Goal: Task Accomplishment & Management: Complete application form

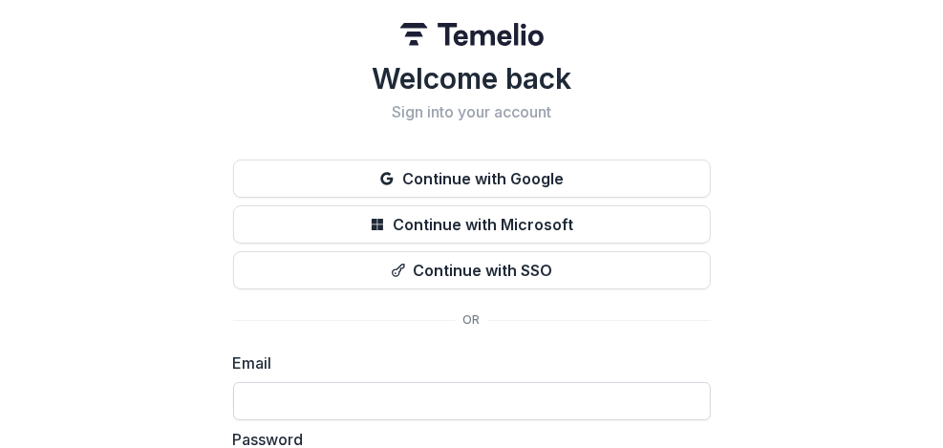
scroll to position [1, 0]
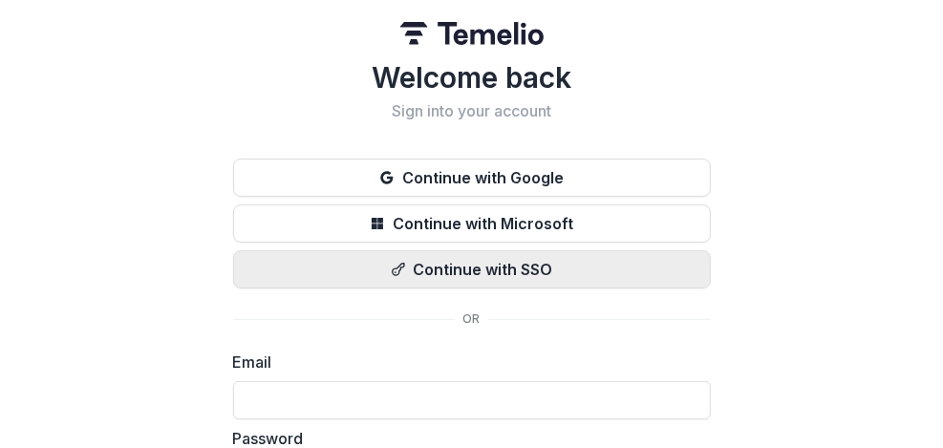
click at [518, 269] on button "Continue with SSO" at bounding box center [472, 269] width 478 height 38
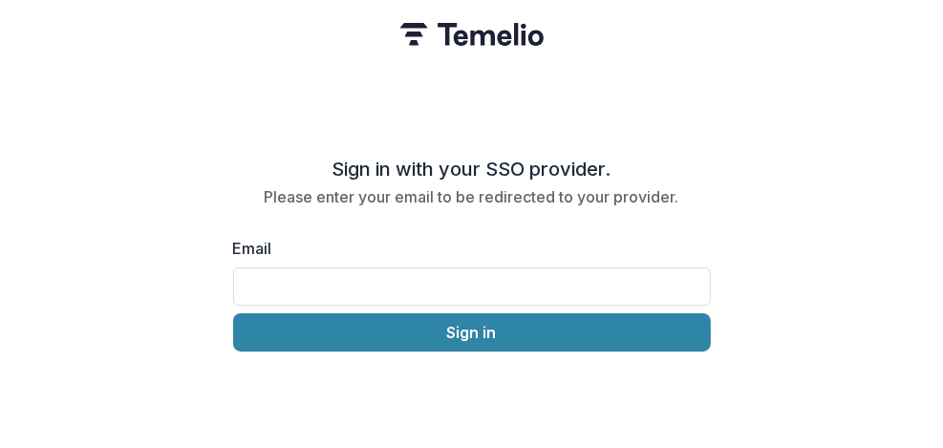
scroll to position [0, 0]
click at [465, 276] on input "Email" at bounding box center [472, 287] width 478 height 38
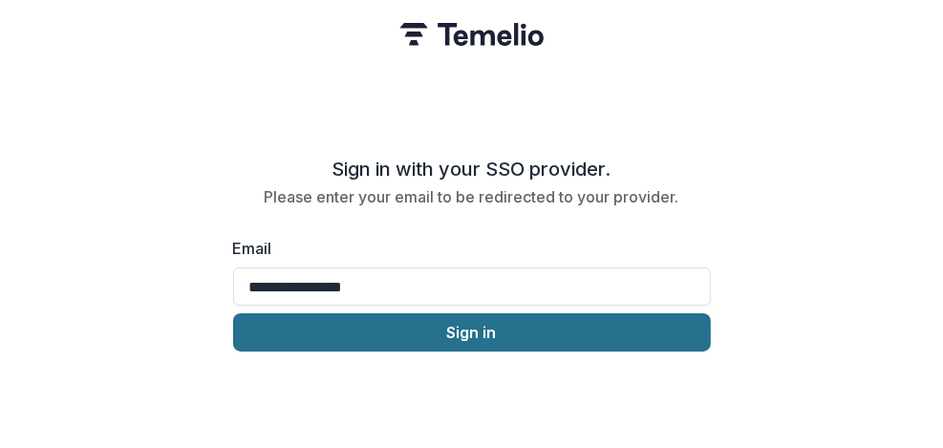
type input "**********"
click at [487, 325] on button "Sign in" at bounding box center [472, 332] width 478 height 38
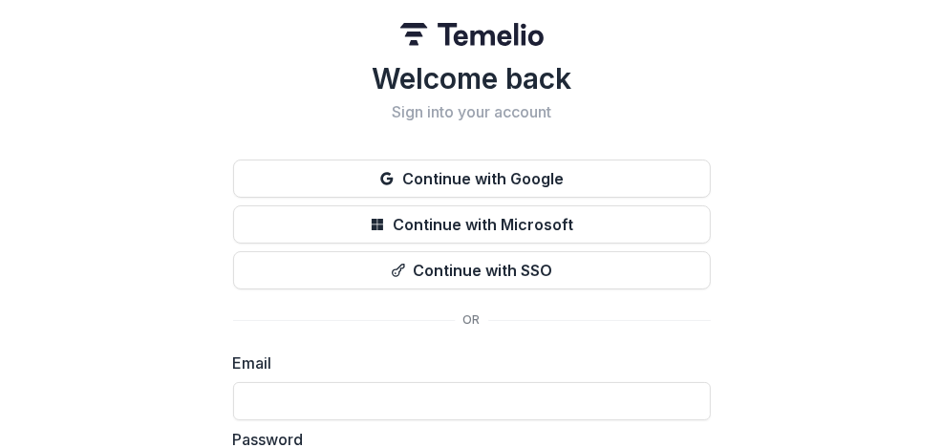
scroll to position [175, 0]
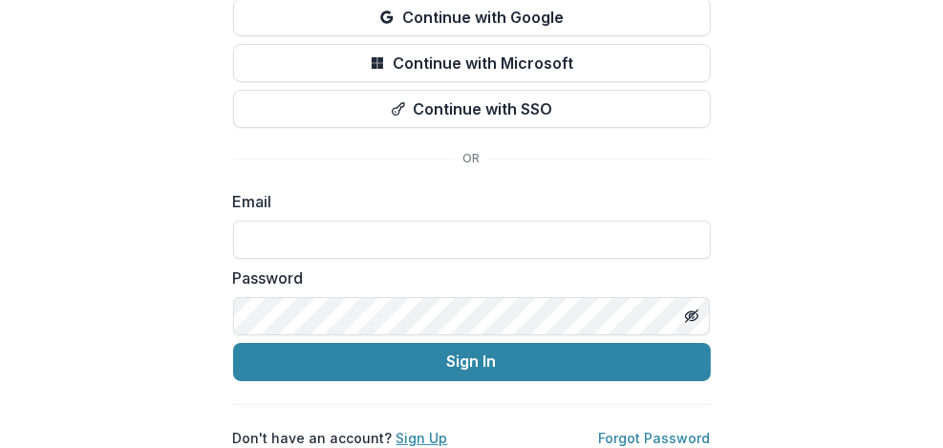
click at [408, 430] on link "Sign Up" at bounding box center [423, 438] width 52 height 16
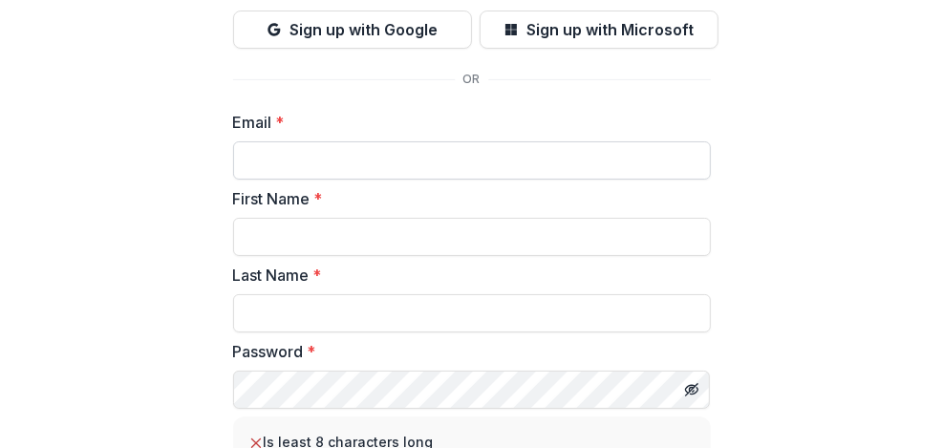
click at [380, 156] on input "Email *" at bounding box center [472, 160] width 478 height 38
type input "*"
type input "**********"
click at [343, 231] on input "First Name *" at bounding box center [472, 237] width 478 height 38
type input "*"
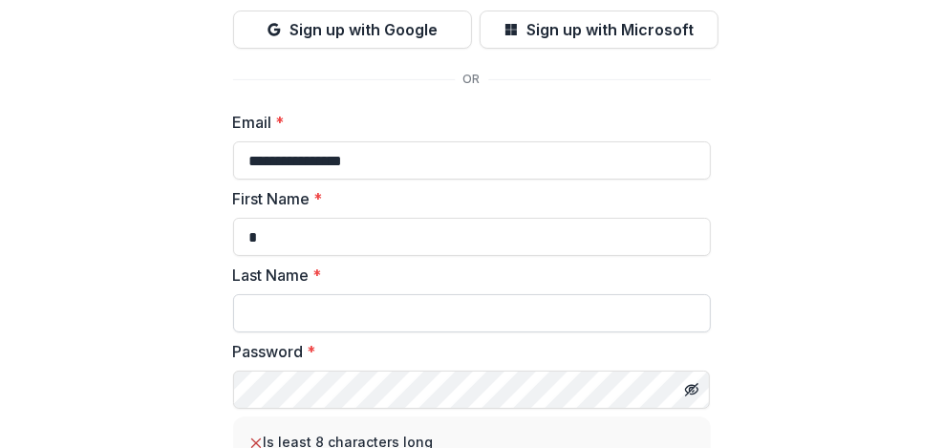
click at [275, 312] on input "Last Name *" at bounding box center [472, 313] width 478 height 38
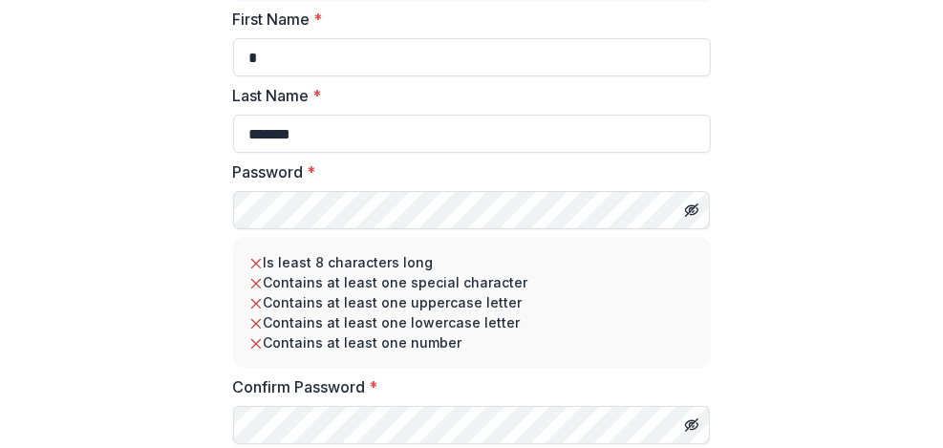
scroll to position [355, 0]
type input "*******"
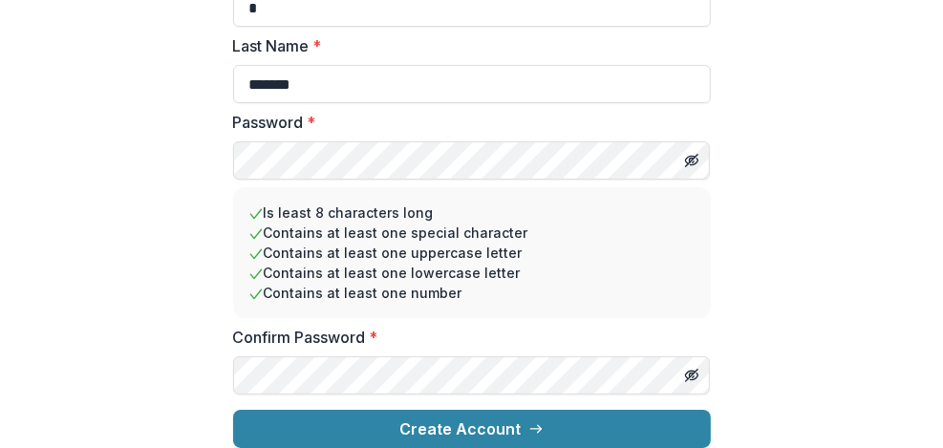
scroll to position [418, 0]
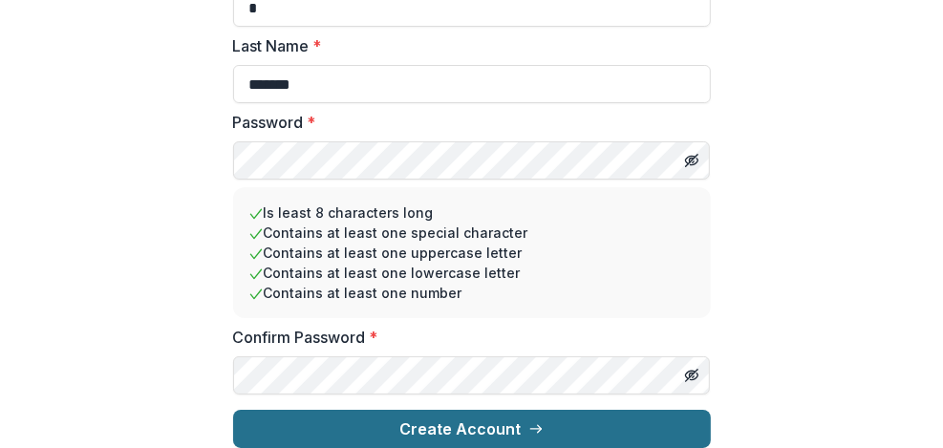
click at [469, 410] on button "Create Account" at bounding box center [472, 429] width 478 height 38
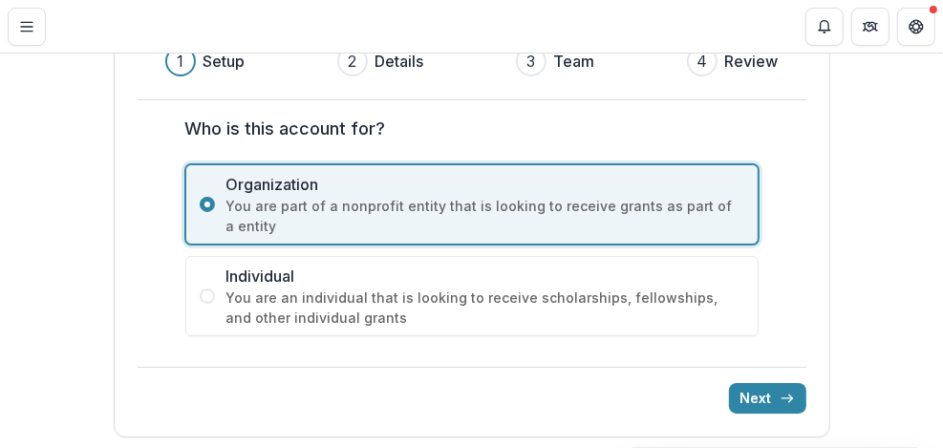
scroll to position [207, 0]
click at [761, 393] on button "Next" at bounding box center [767, 398] width 77 height 31
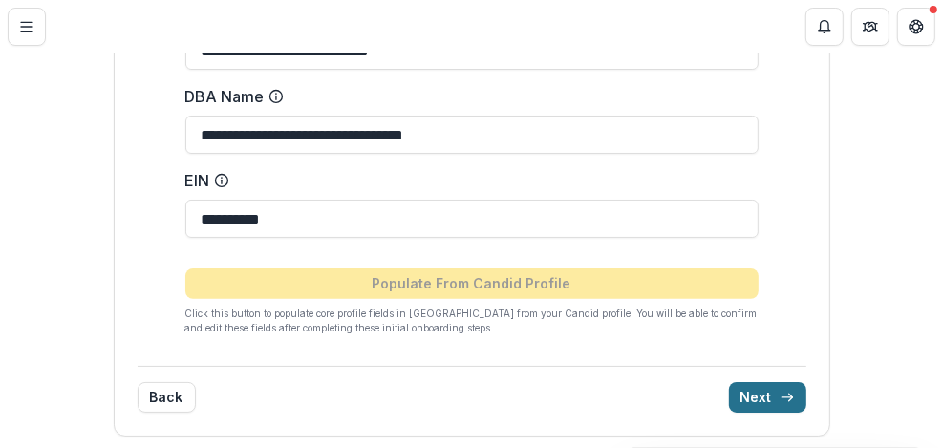
scroll to position [336, 0]
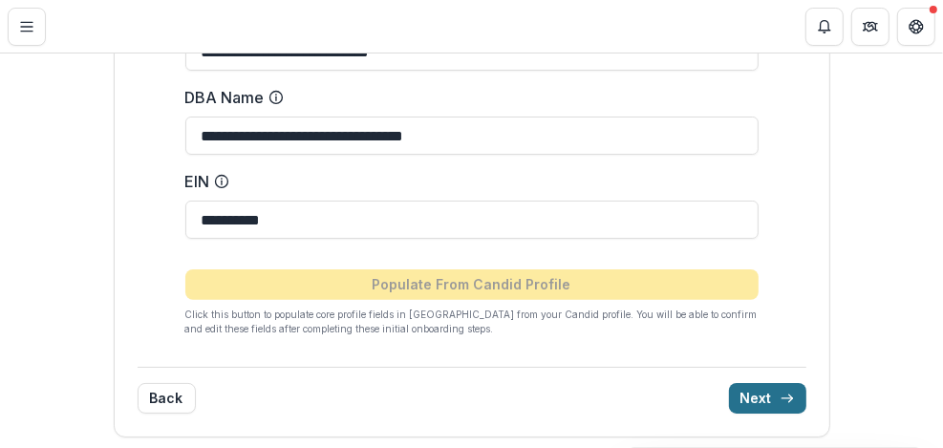
click at [761, 393] on button "Next" at bounding box center [767, 398] width 77 height 31
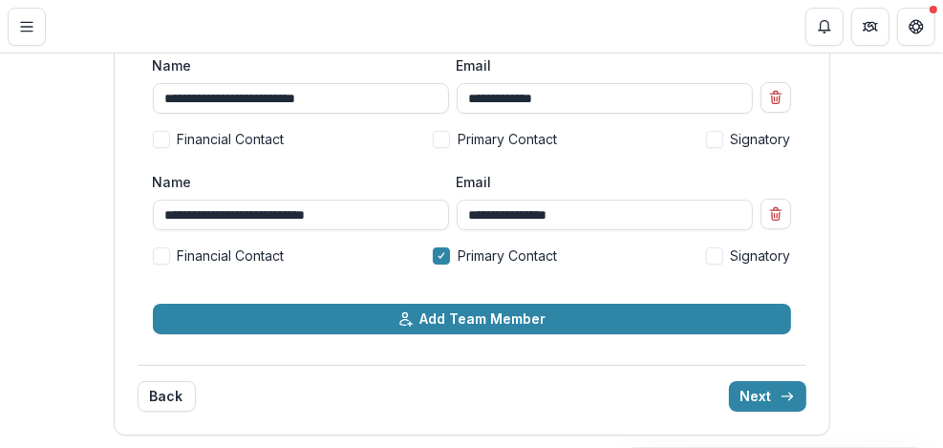
scroll to position [140, 0]
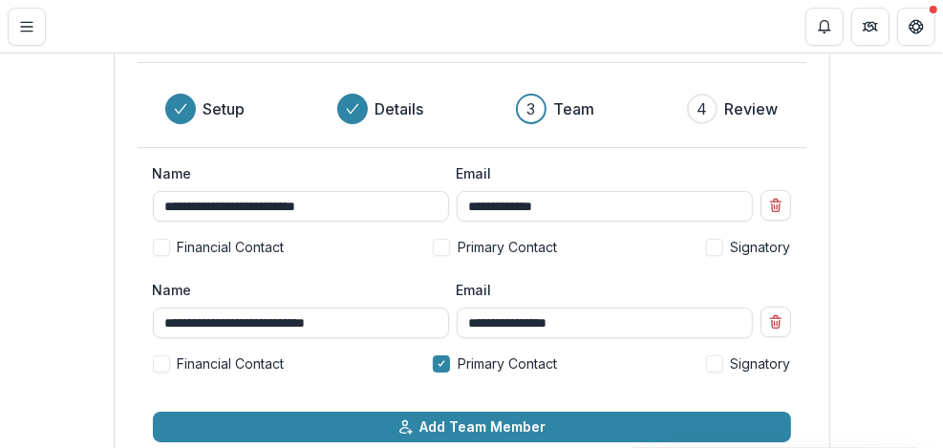
drag, startPoint x: 382, startPoint y: 206, endPoint x: 121, endPoint y: 201, distance: 261.0
click at [121, 201] on div "**********" at bounding box center [472, 236] width 717 height 615
type input "*"
type input "*******"
click at [621, 212] on input "**********" at bounding box center [605, 206] width 296 height 31
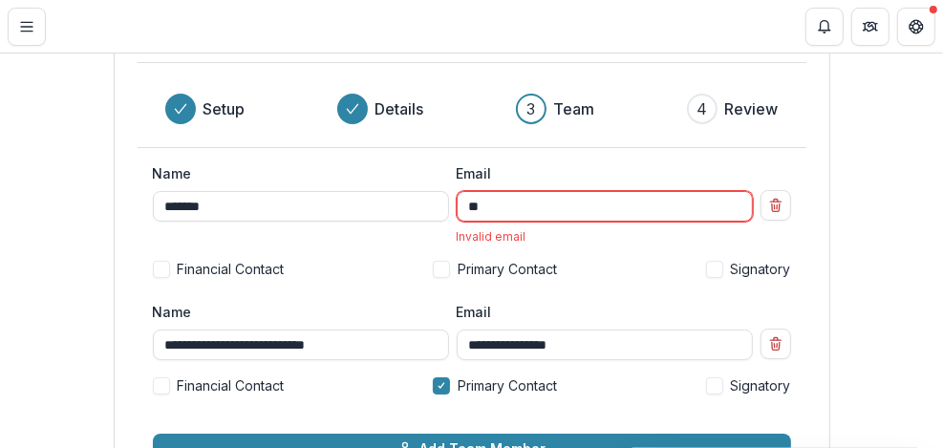
type input "*"
type input "**********"
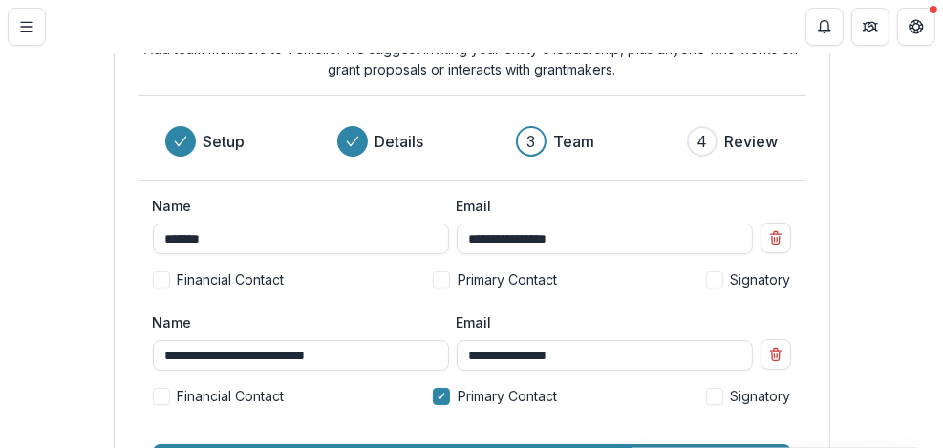
scroll to position [248, 0]
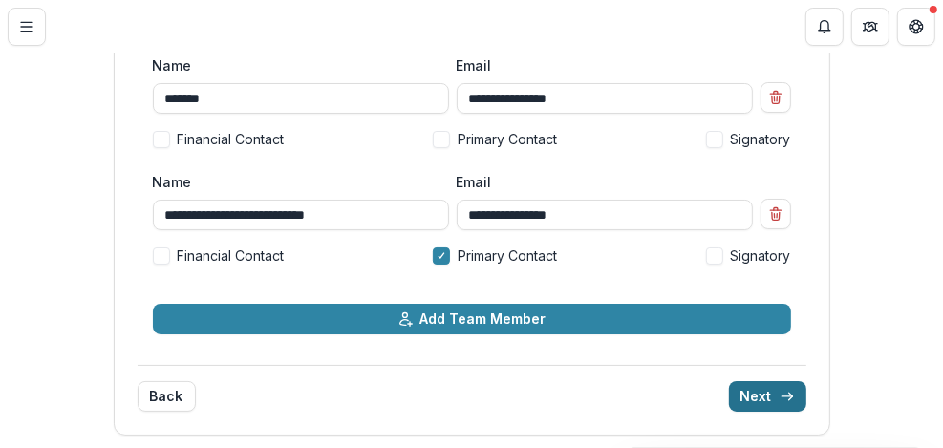
click at [756, 392] on button "Next" at bounding box center [767, 396] width 77 height 31
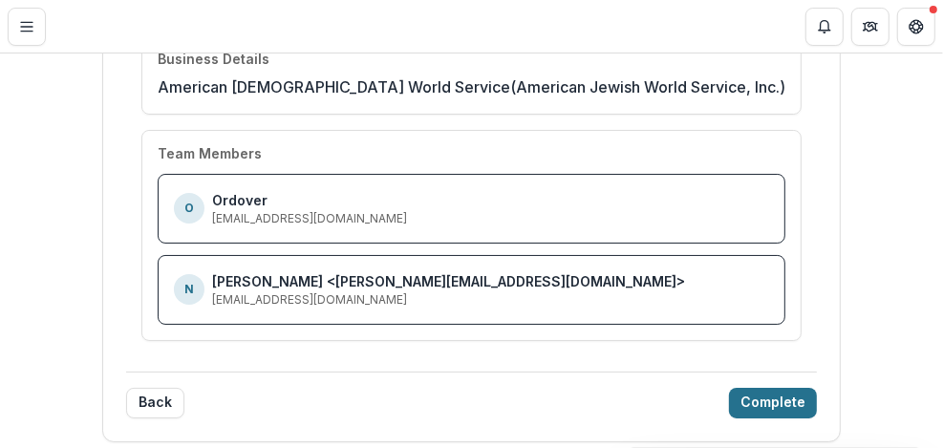
scroll to position [227, 0]
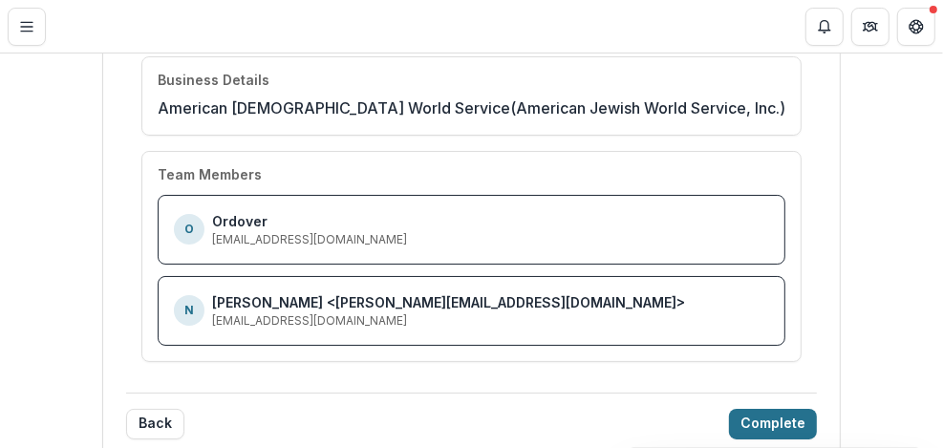
click at [729, 414] on button "Complete" at bounding box center [773, 424] width 88 height 31
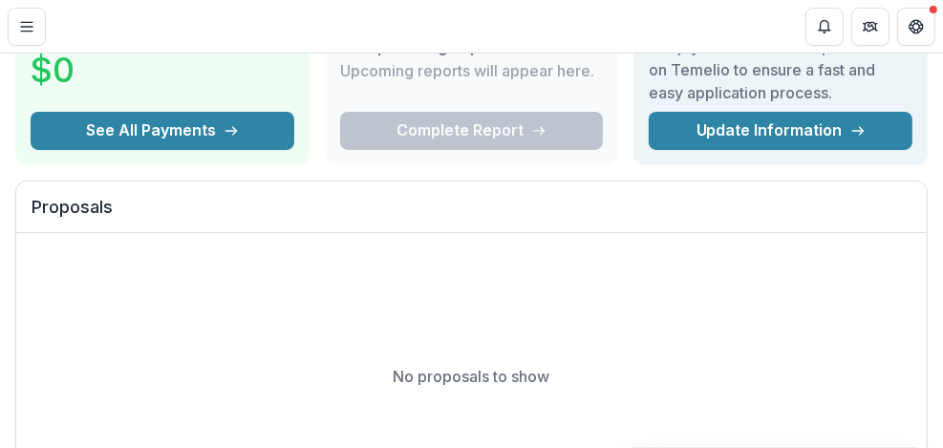
scroll to position [0, 0]
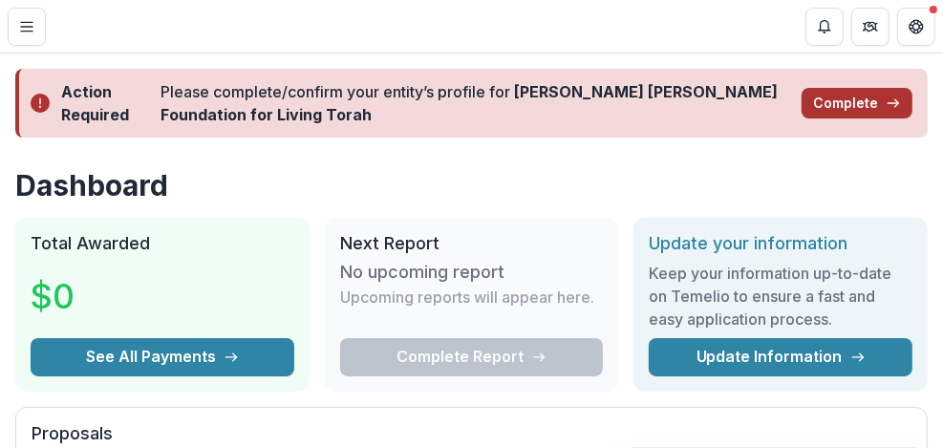
click at [862, 100] on button "Complete" at bounding box center [857, 103] width 111 height 31
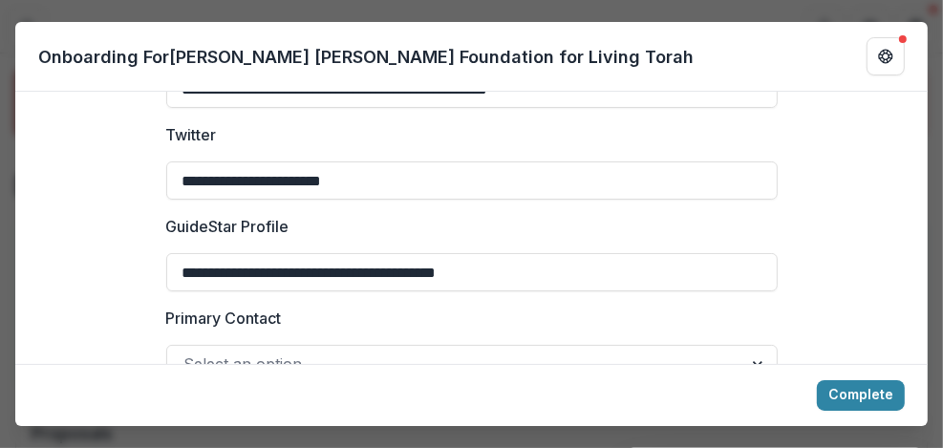
scroll to position [2925, 0]
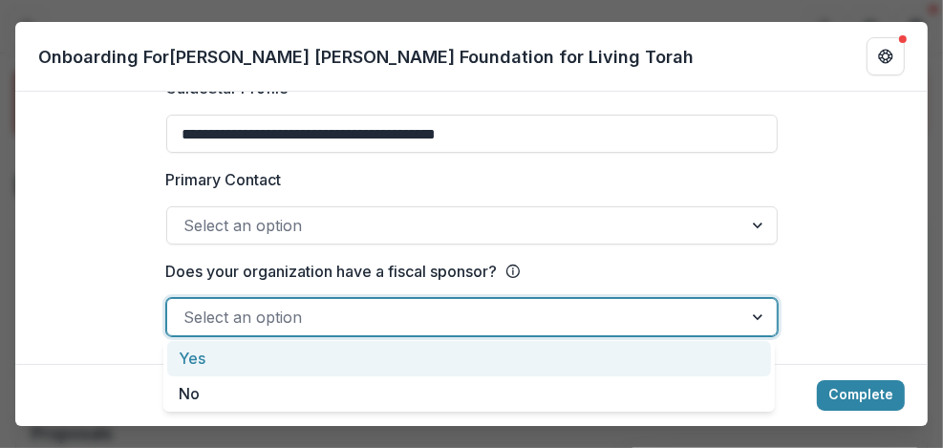
click at [750, 311] on div at bounding box center [760, 317] width 34 height 36
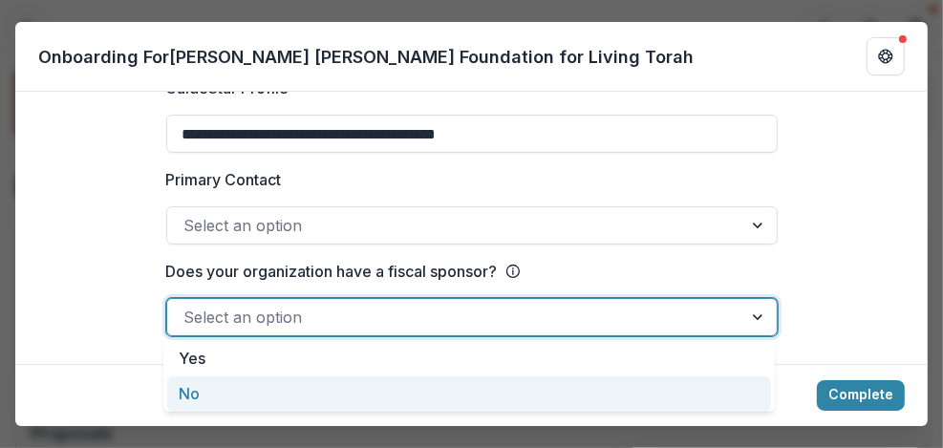
click at [604, 409] on div "No" at bounding box center [469, 394] width 604 height 35
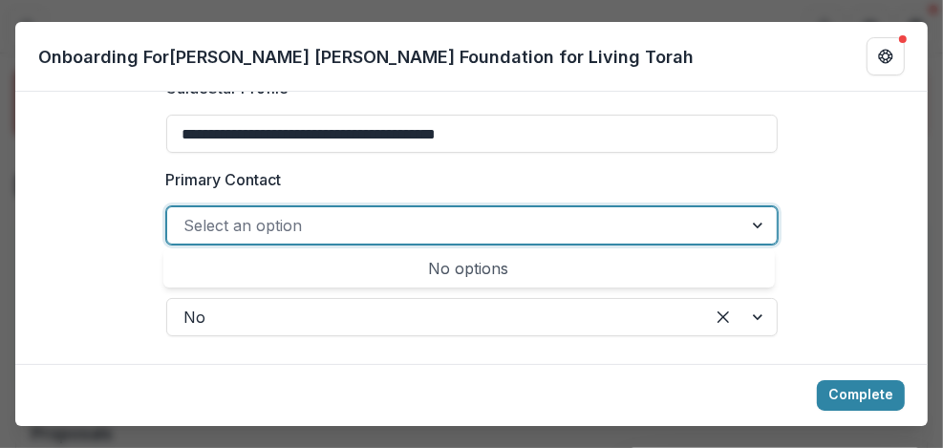
click at [748, 218] on div at bounding box center [760, 225] width 34 height 36
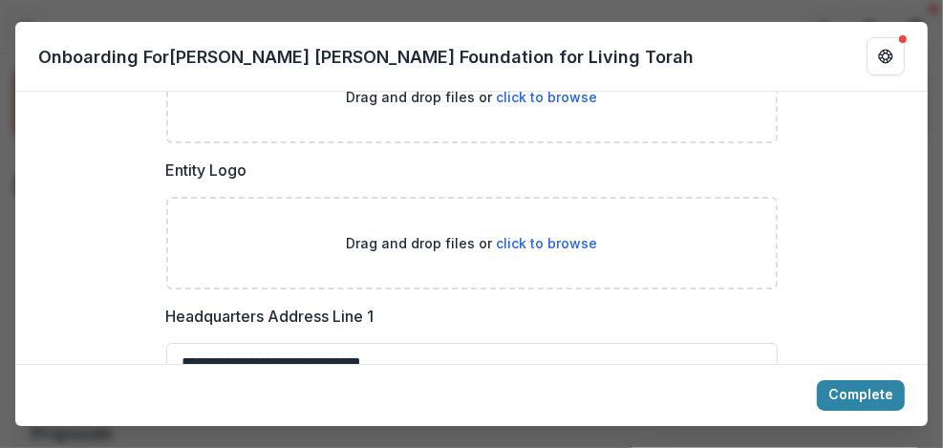
scroll to position [1227, 0]
click at [854, 392] on button "Complete" at bounding box center [861, 395] width 88 height 31
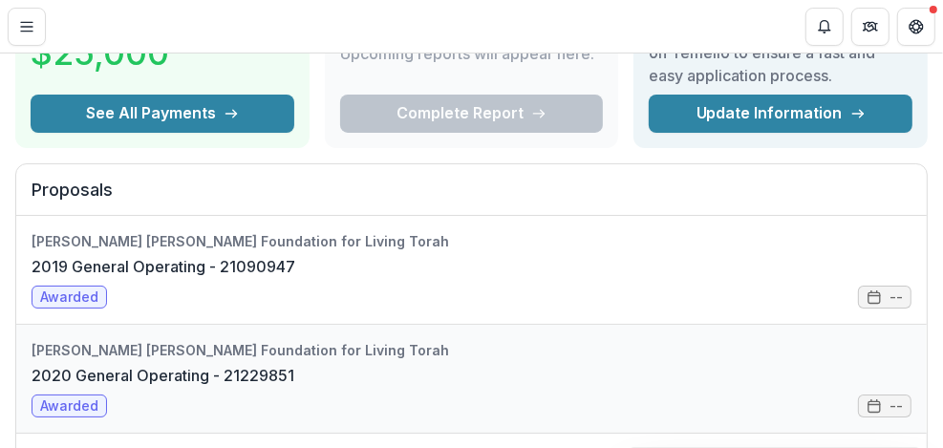
scroll to position [0, 0]
